Goal: Information Seeking & Learning: Find specific fact

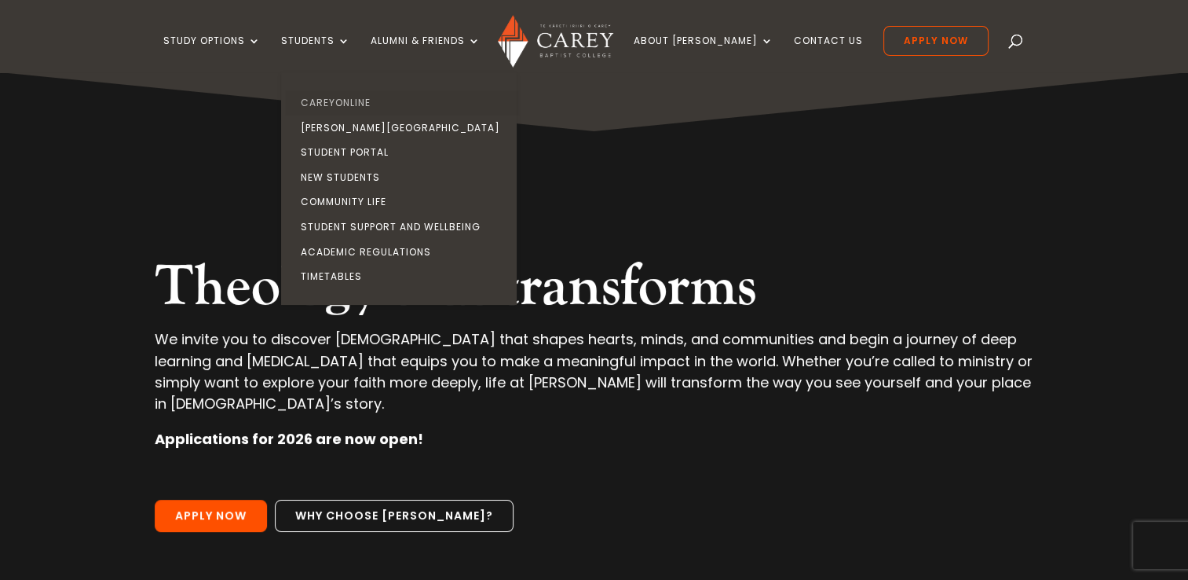
click at [364, 102] on link "CareyOnline" at bounding box center [403, 102] width 236 height 25
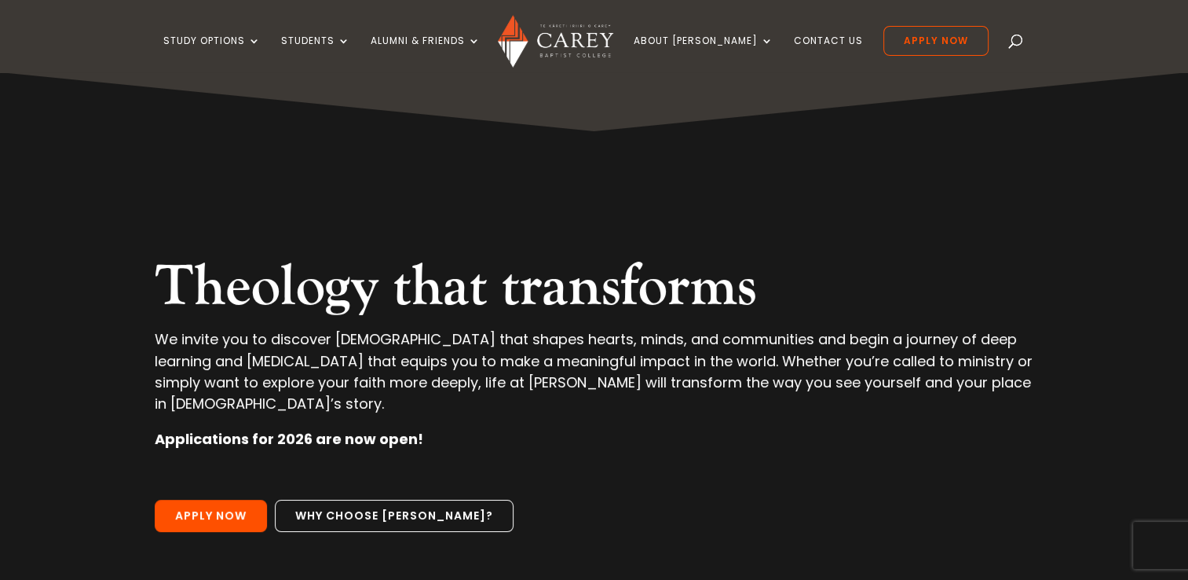
click at [346, 24] on div "Study Options Certificate in Christian Leadership (Micro-credential) Intermissi…" at bounding box center [594, 36] width 1140 height 72
click at [346, 35] on link "Students" at bounding box center [315, 53] width 69 height 37
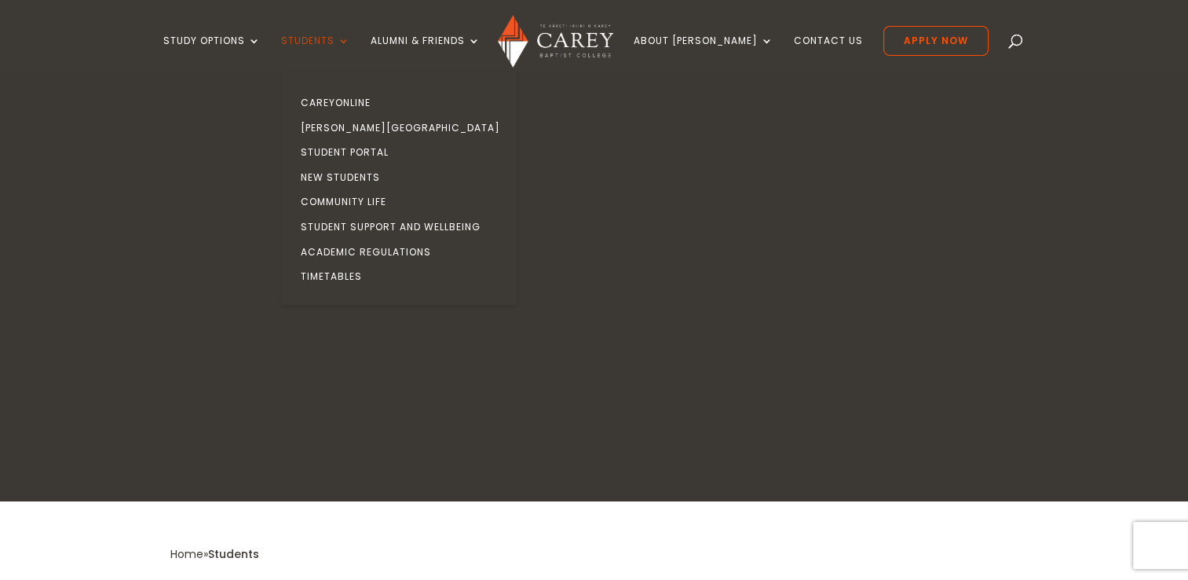
click at [339, 36] on link "Students" at bounding box center [315, 53] width 69 height 37
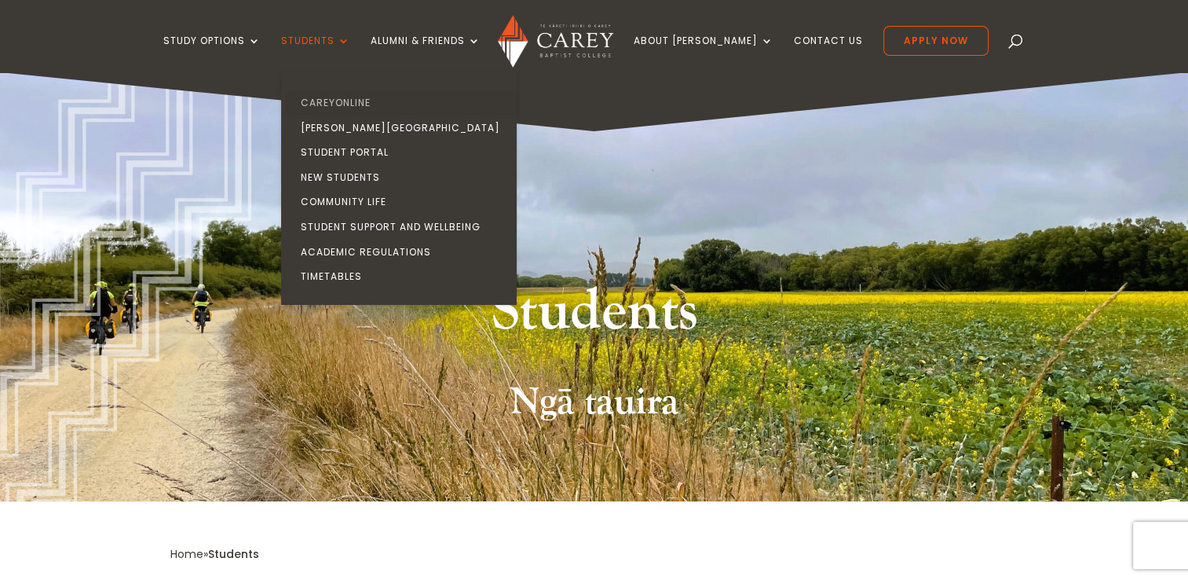
click at [354, 97] on link "CareyOnline" at bounding box center [403, 102] width 236 height 25
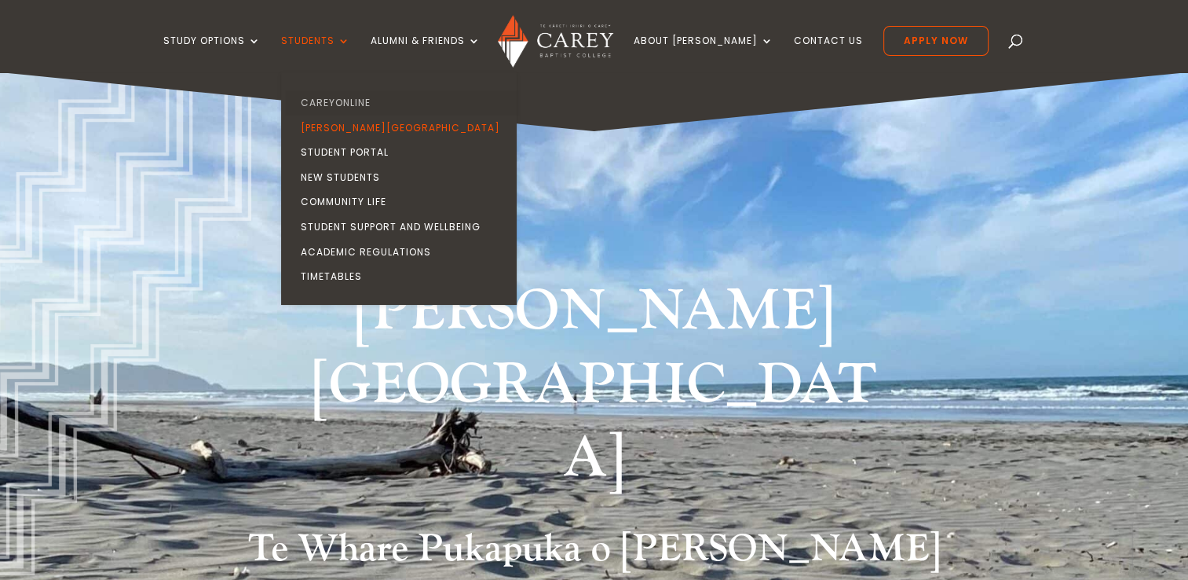
click at [357, 108] on link "CareyOnline" at bounding box center [403, 102] width 236 height 25
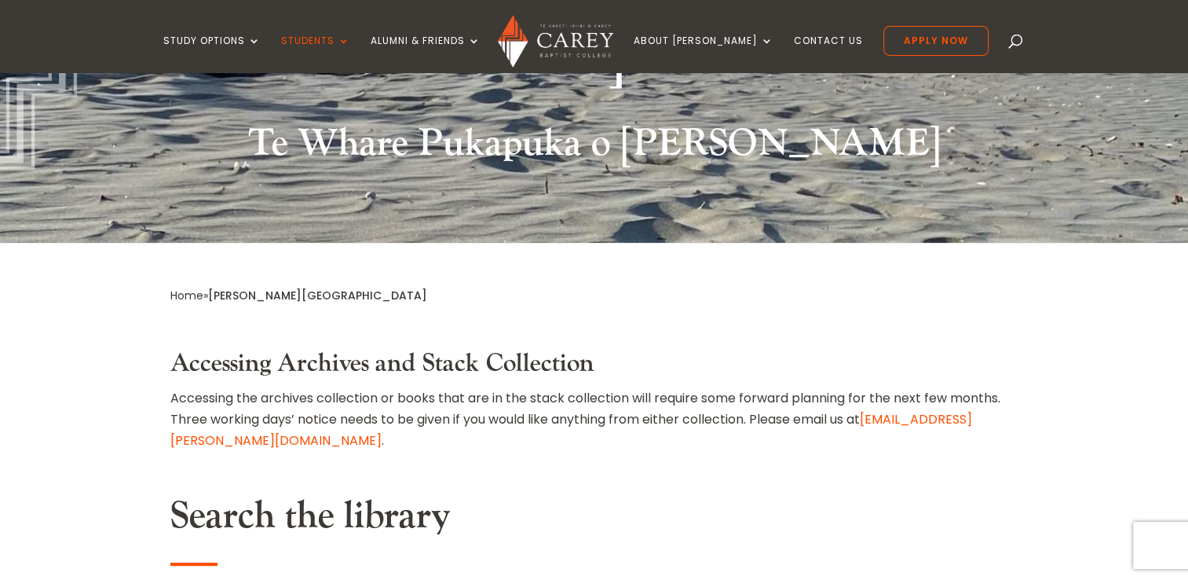
scroll to position [506, 0]
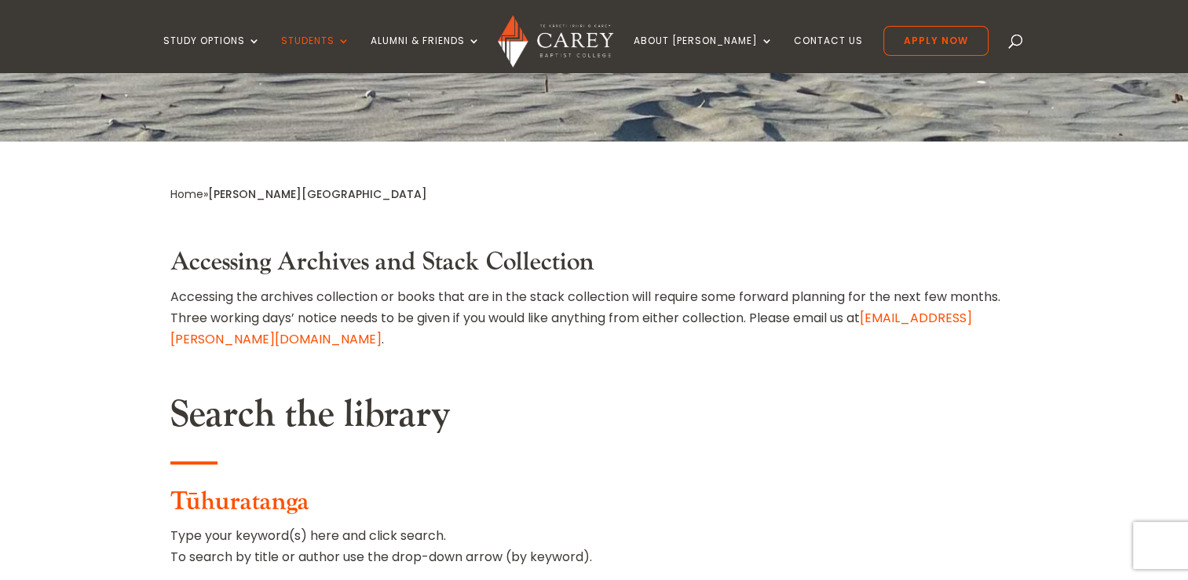
type input "**"
